Goal: Transaction & Acquisition: Subscribe to service/newsletter

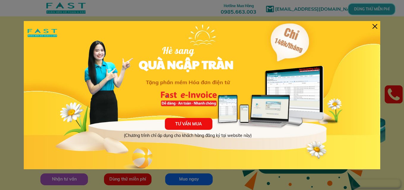
click at [375, 26] on div at bounding box center [375, 26] width 5 height 5
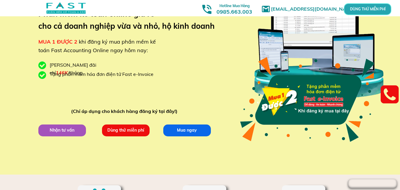
scroll to position [59, 0]
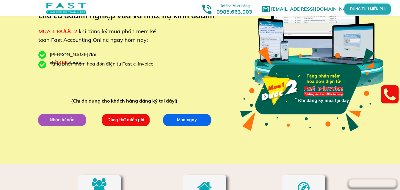
click at [63, 121] on p "Nhận tư vấn" at bounding box center [62, 120] width 48 height 12
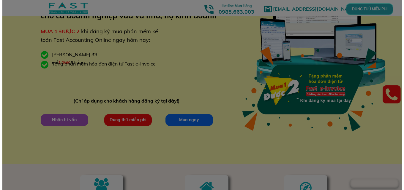
scroll to position [0, 0]
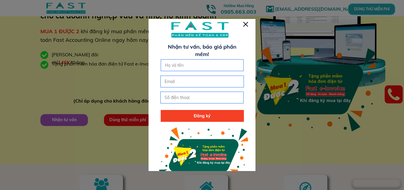
click at [246, 24] on div at bounding box center [245, 24] width 5 height 5
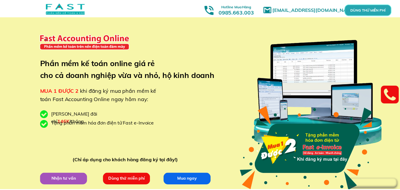
scroll to position [59, 0]
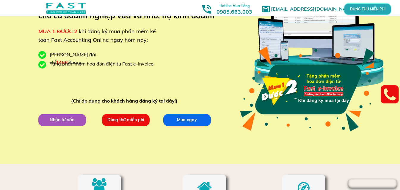
click at [184, 117] on p "Mua ngay" at bounding box center [187, 120] width 48 height 12
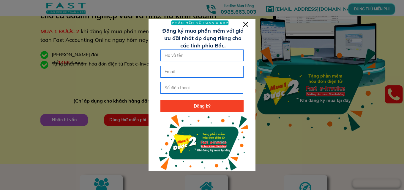
scroll to position [19, 0]
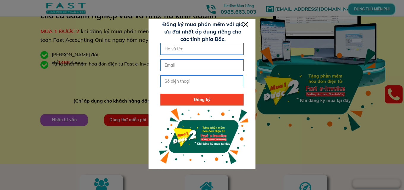
click at [246, 26] on div at bounding box center [245, 24] width 5 height 5
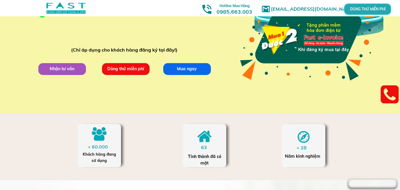
scroll to position [149, 0]
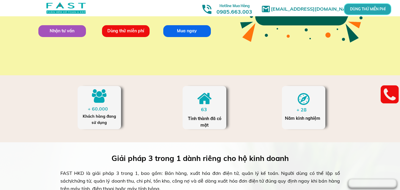
click at [129, 32] on p "Dùng thử miễn phí" at bounding box center [126, 31] width 48 height 12
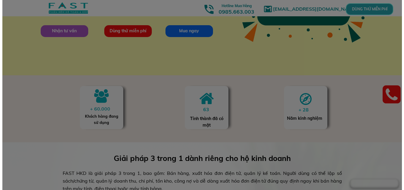
scroll to position [0, 0]
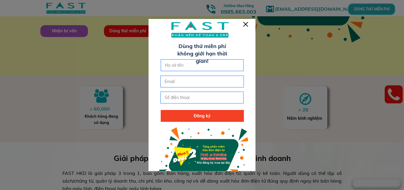
click at [243, 23] on div at bounding box center [202, 103] width 107 height 169
click at [245, 26] on div at bounding box center [245, 24] width 5 height 5
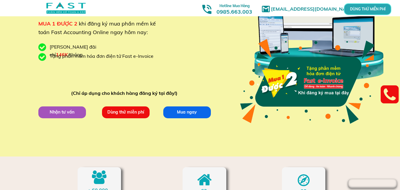
scroll to position [30, 0]
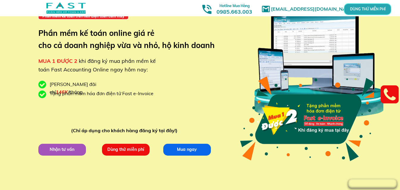
click at [59, 148] on p "Nhận tư vấn" at bounding box center [62, 150] width 48 height 12
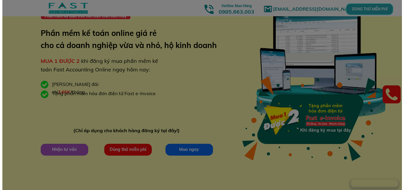
scroll to position [0, 0]
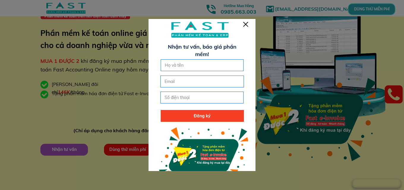
click at [182, 69] on input "text" at bounding box center [202, 65] width 78 height 11
type input "[PERSON_NAME]"
click at [199, 82] on input "email" at bounding box center [202, 81] width 78 height 11
type input "[EMAIL_ADDRESS][DOMAIN_NAME]"
click at [199, 99] on input "tel" at bounding box center [202, 97] width 78 height 11
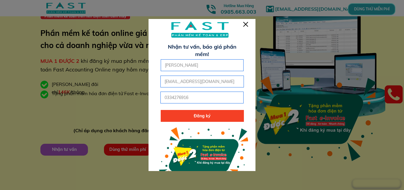
type input "0334276916"
click at [208, 118] on p "Đăng ký" at bounding box center [202, 116] width 83 height 12
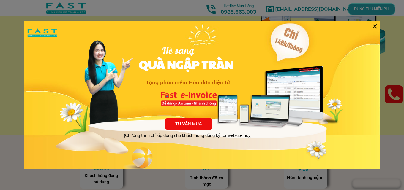
click at [375, 26] on div at bounding box center [375, 26] width 5 height 5
